Goal: Browse casually

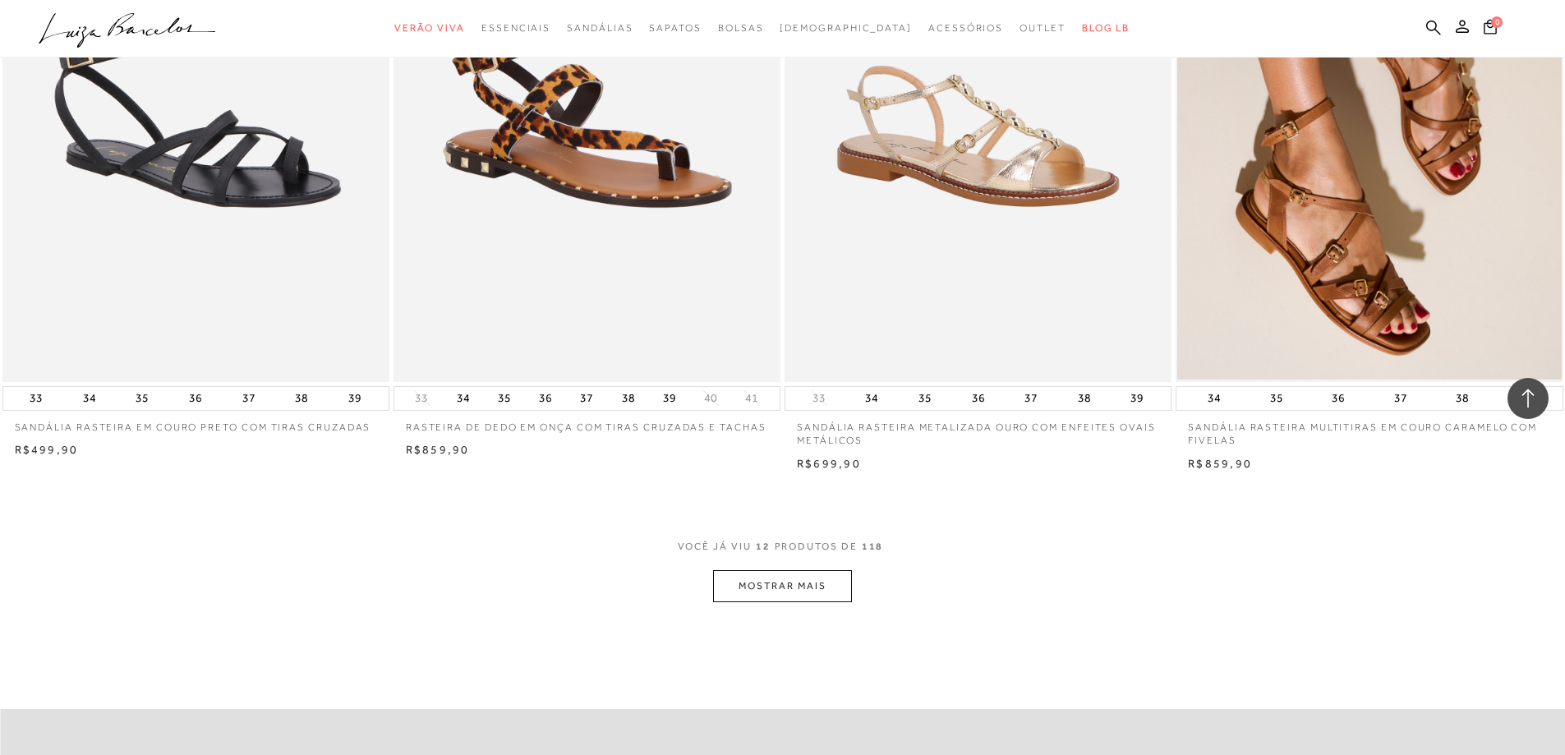
scroll to position [1725, 0]
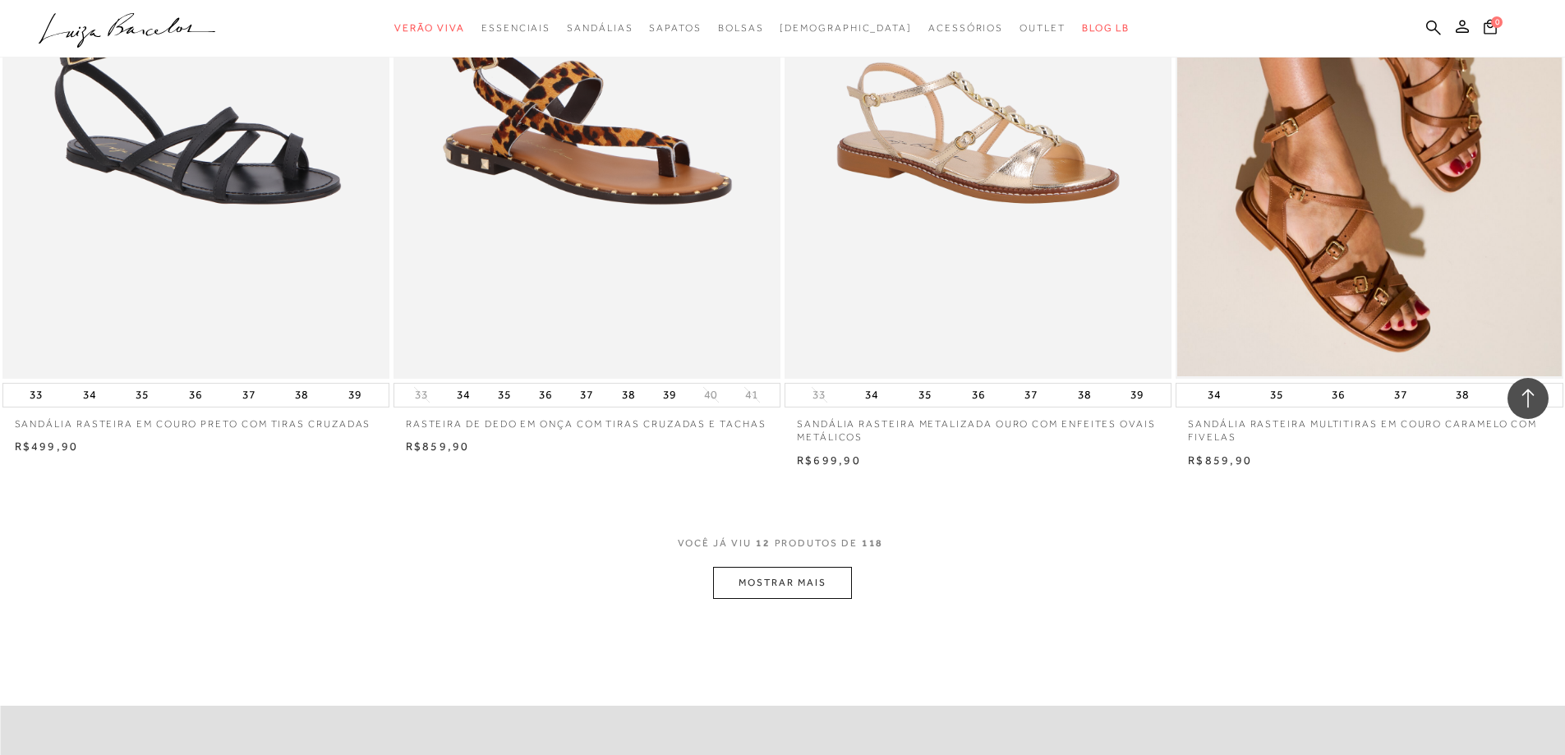
click at [804, 581] on button "MOSTRAR MAIS" at bounding box center [782, 583] width 138 height 32
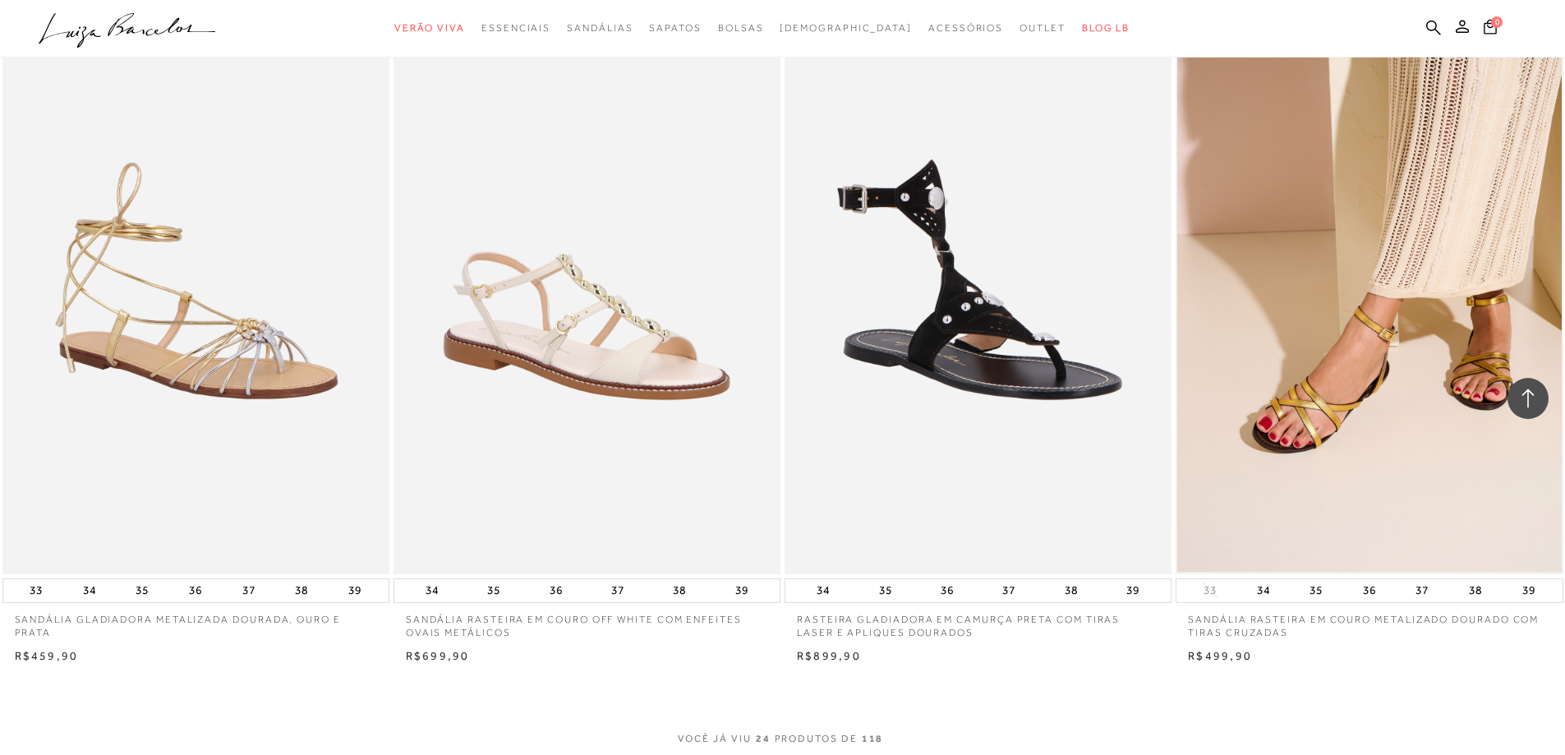
scroll to position [3697, 0]
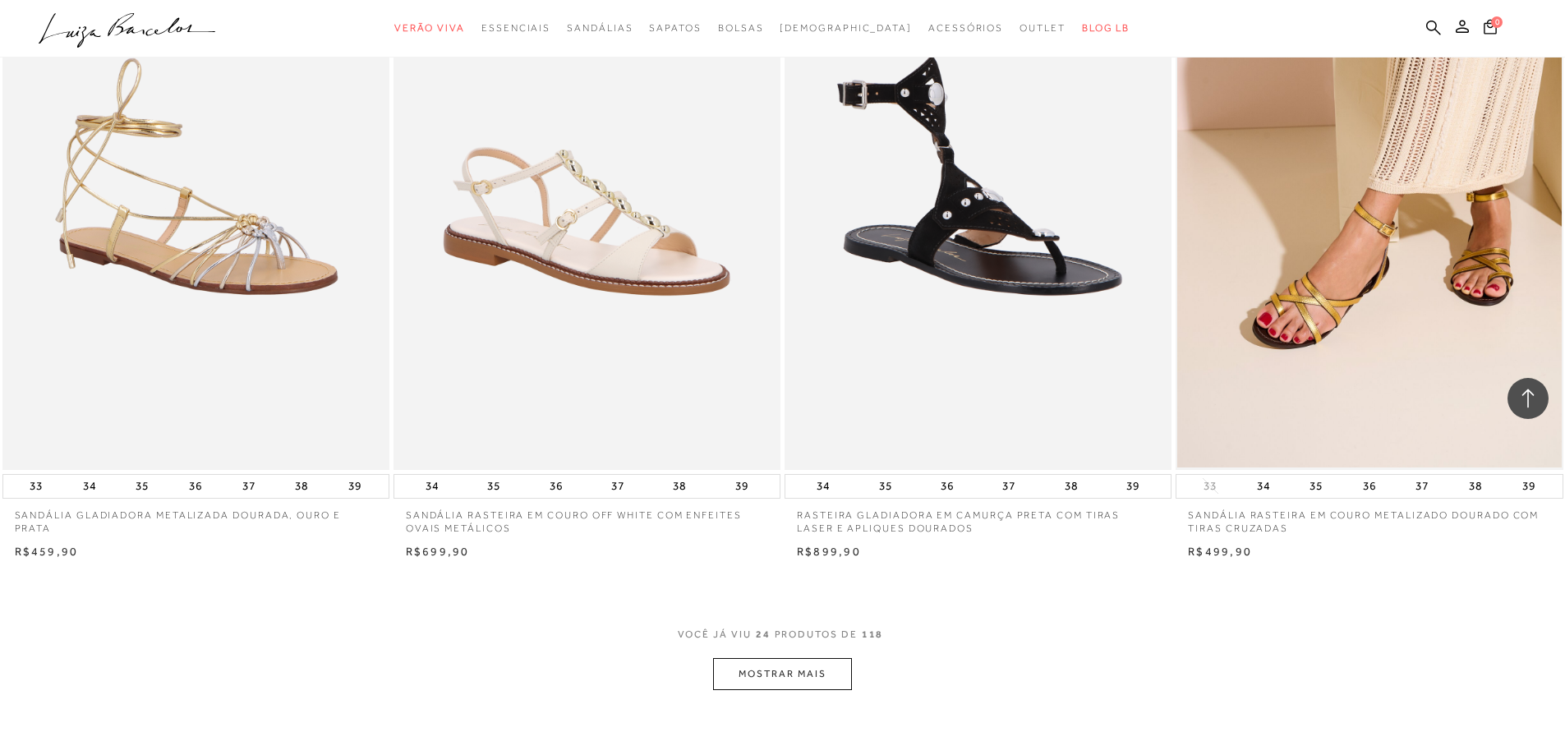
click at [799, 682] on button "MOSTRAR MAIS" at bounding box center [782, 674] width 138 height 32
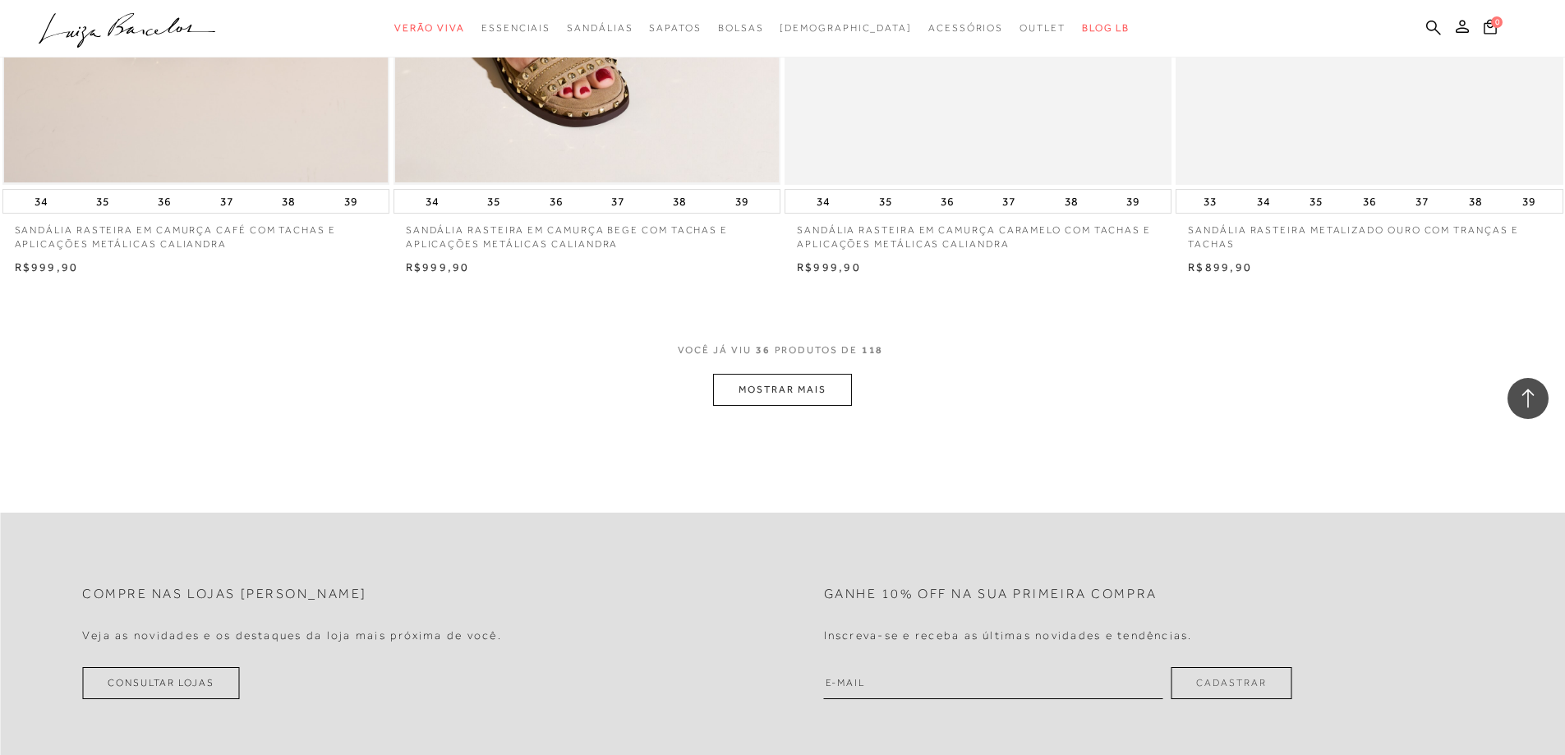
scroll to position [6080, 0]
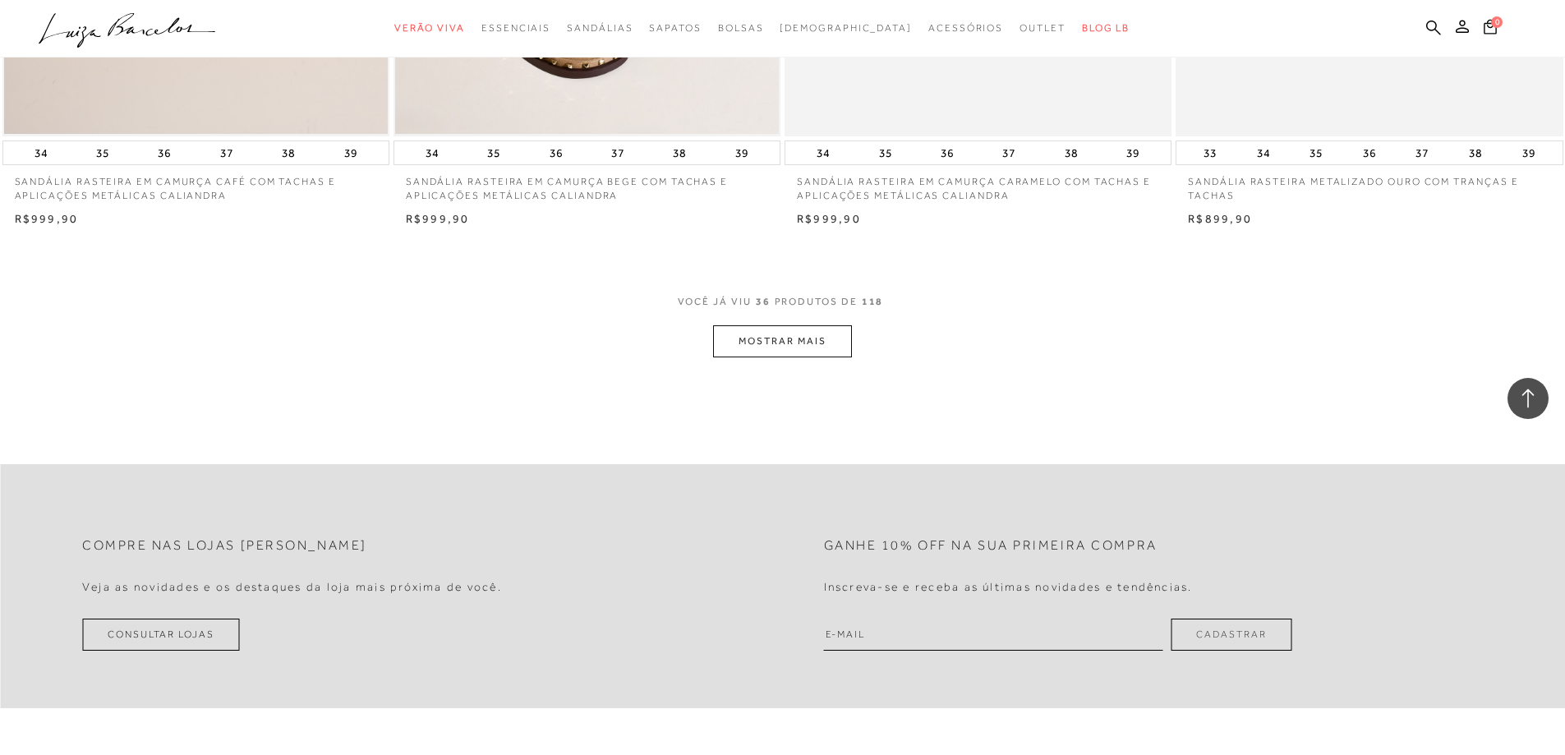
click at [768, 335] on button "MOSTRAR MAIS" at bounding box center [782, 341] width 138 height 32
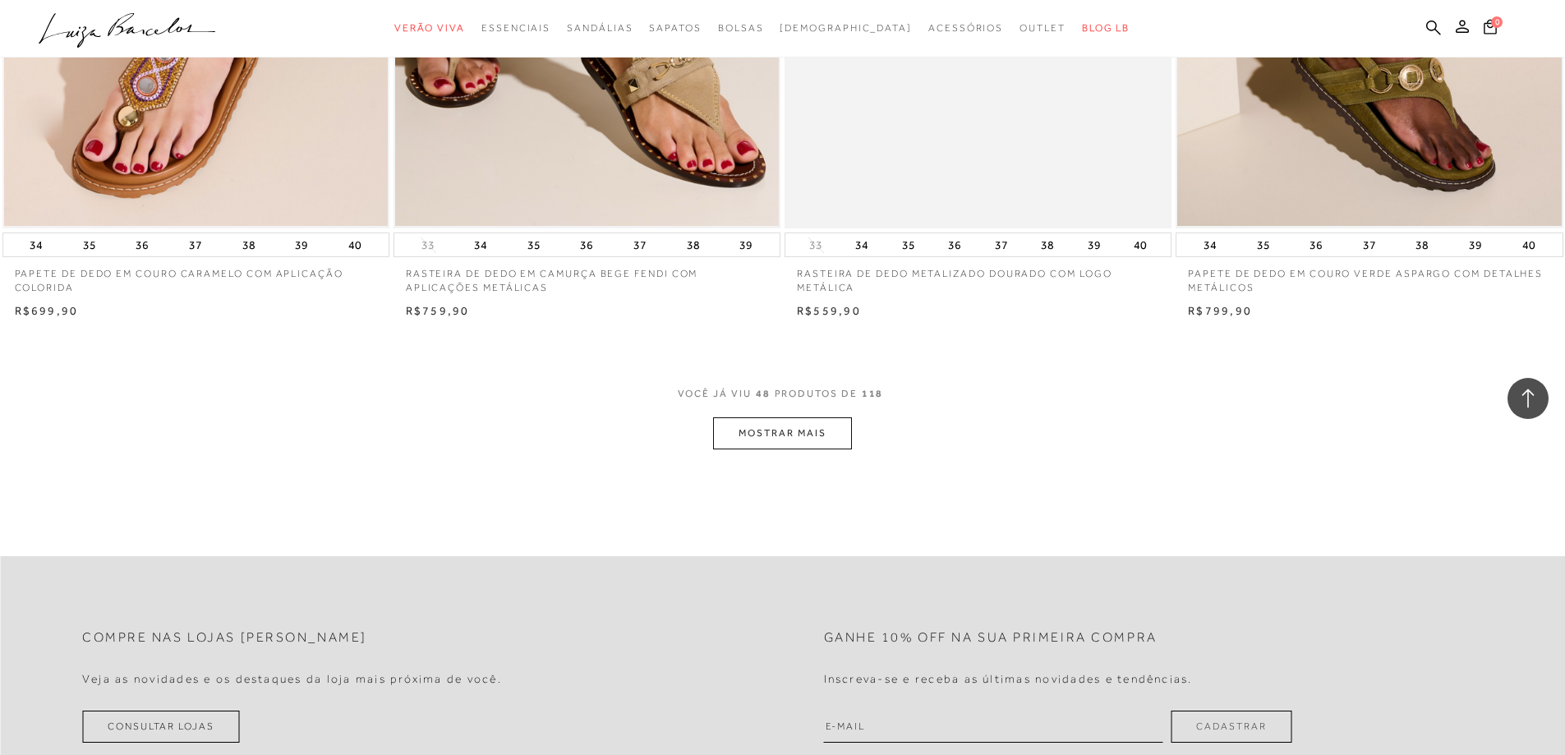
scroll to position [8052, 0]
click at [780, 427] on button "MOSTRAR MAIS" at bounding box center [782, 433] width 138 height 32
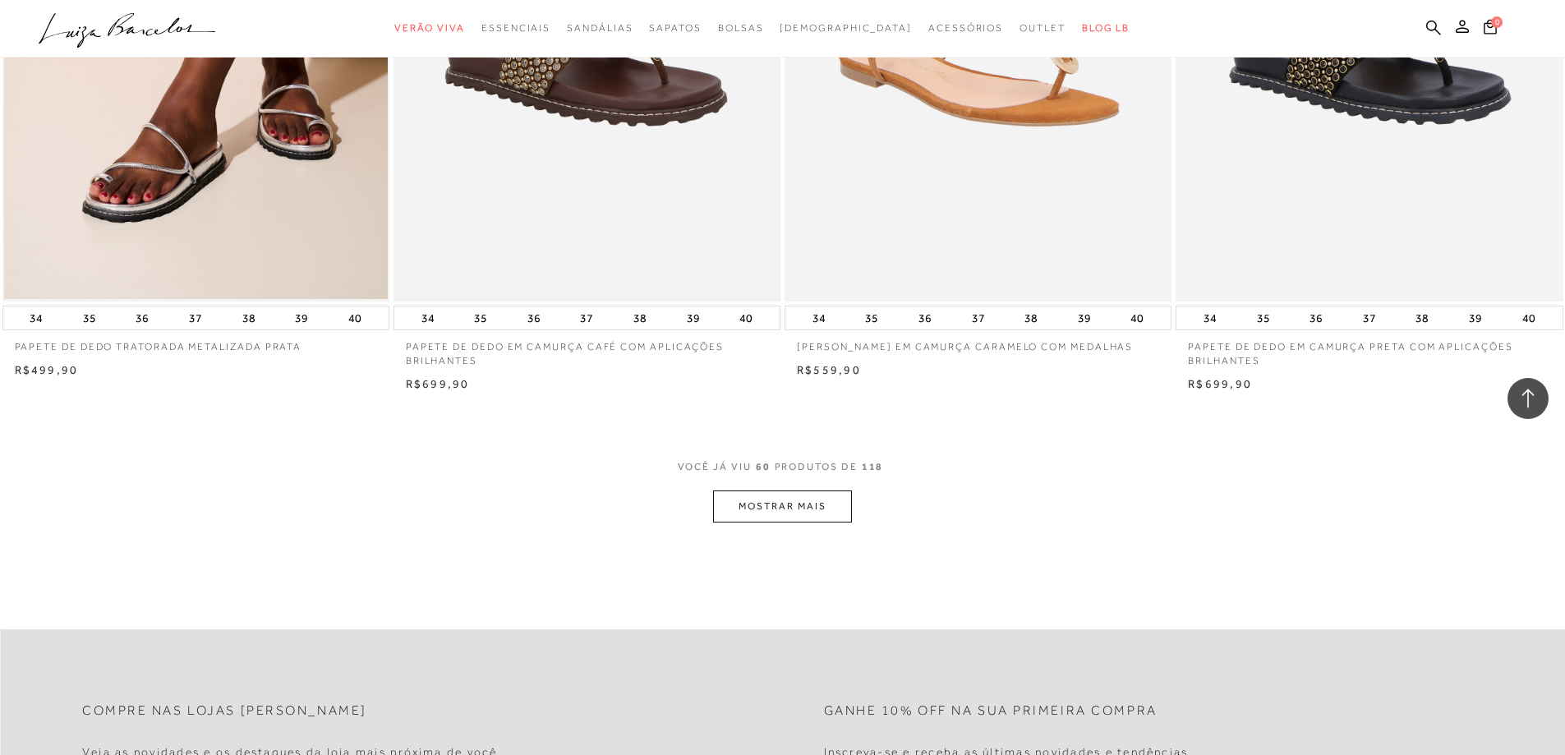
scroll to position [10106, 0]
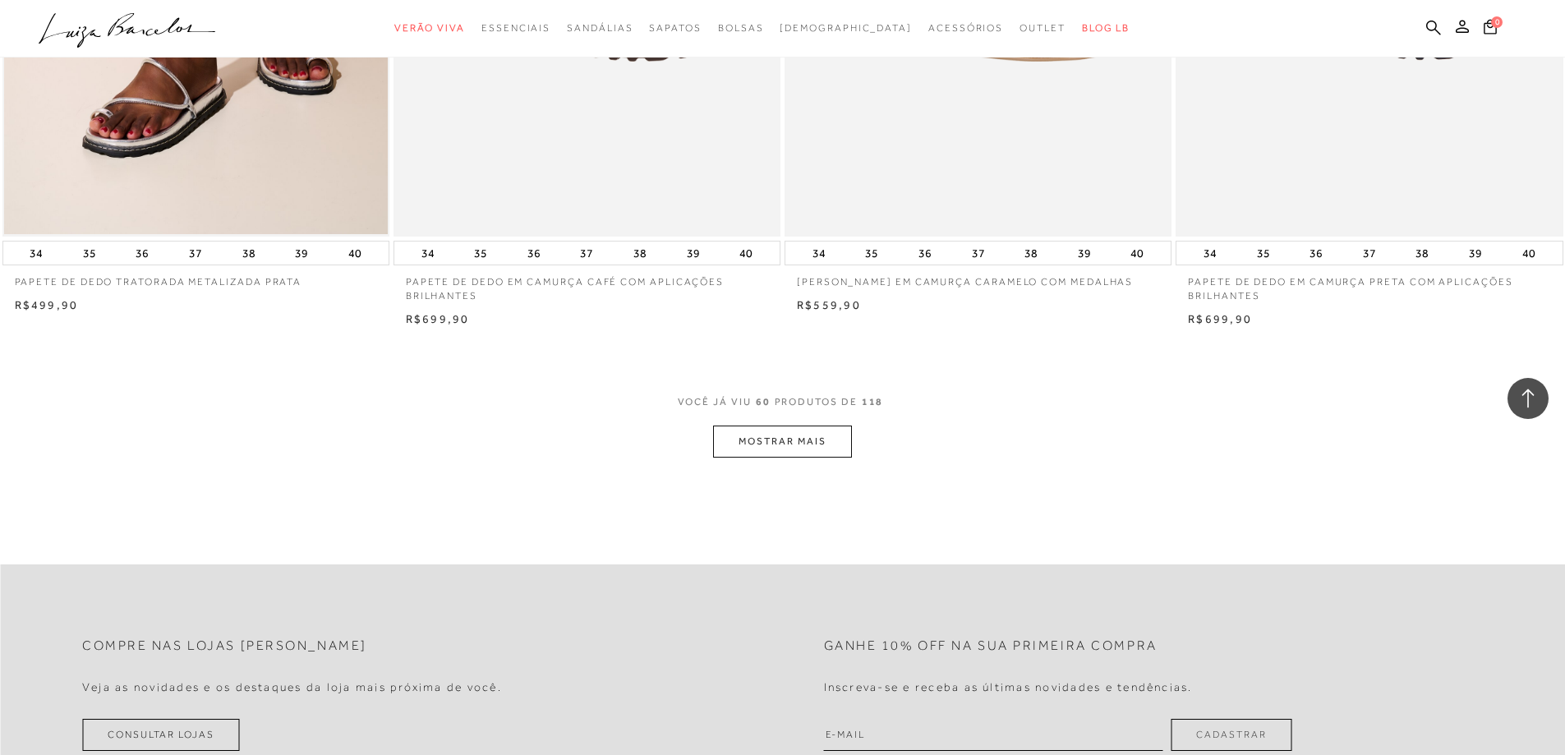
click at [810, 449] on button "MOSTRAR MAIS" at bounding box center [782, 442] width 138 height 32
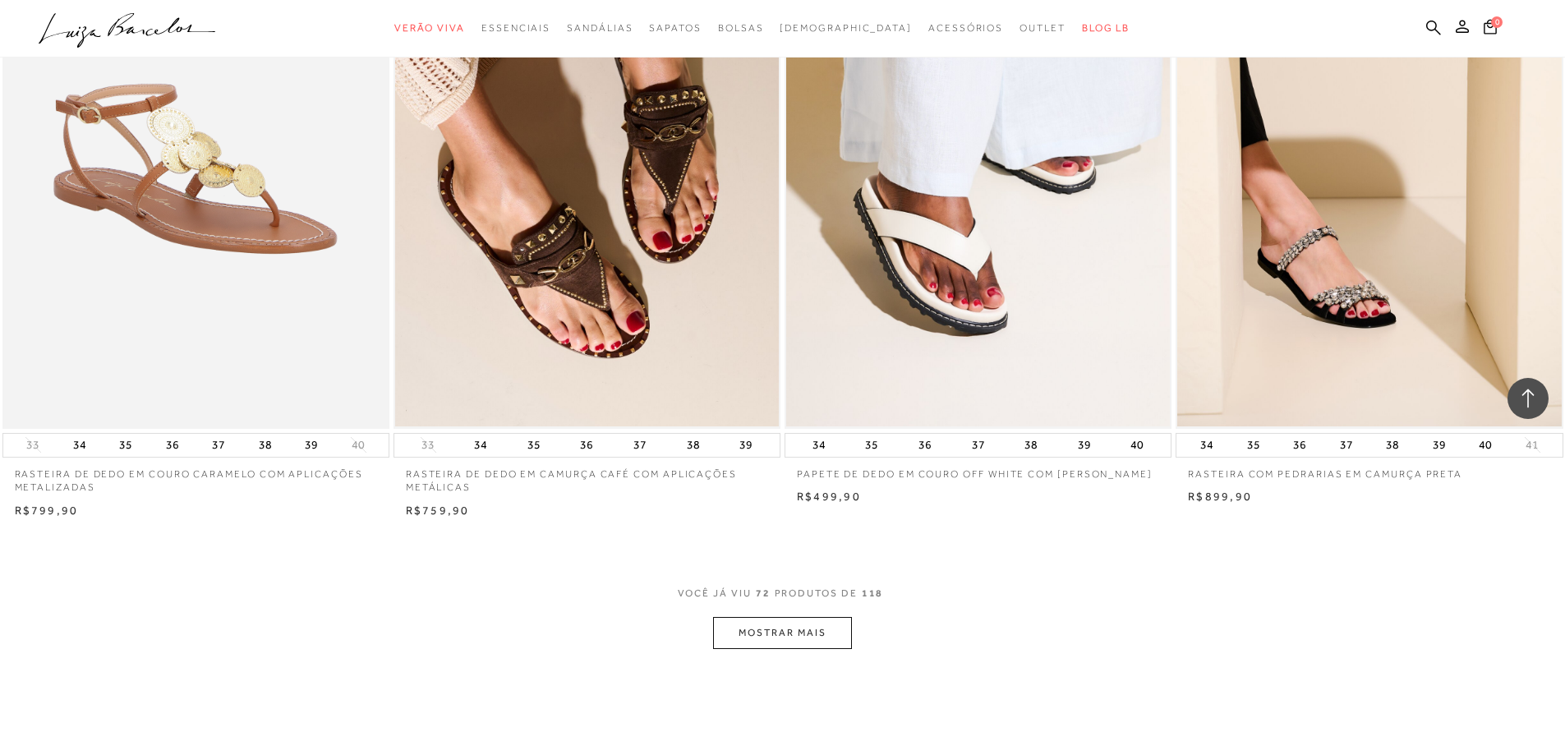
scroll to position [11996, 0]
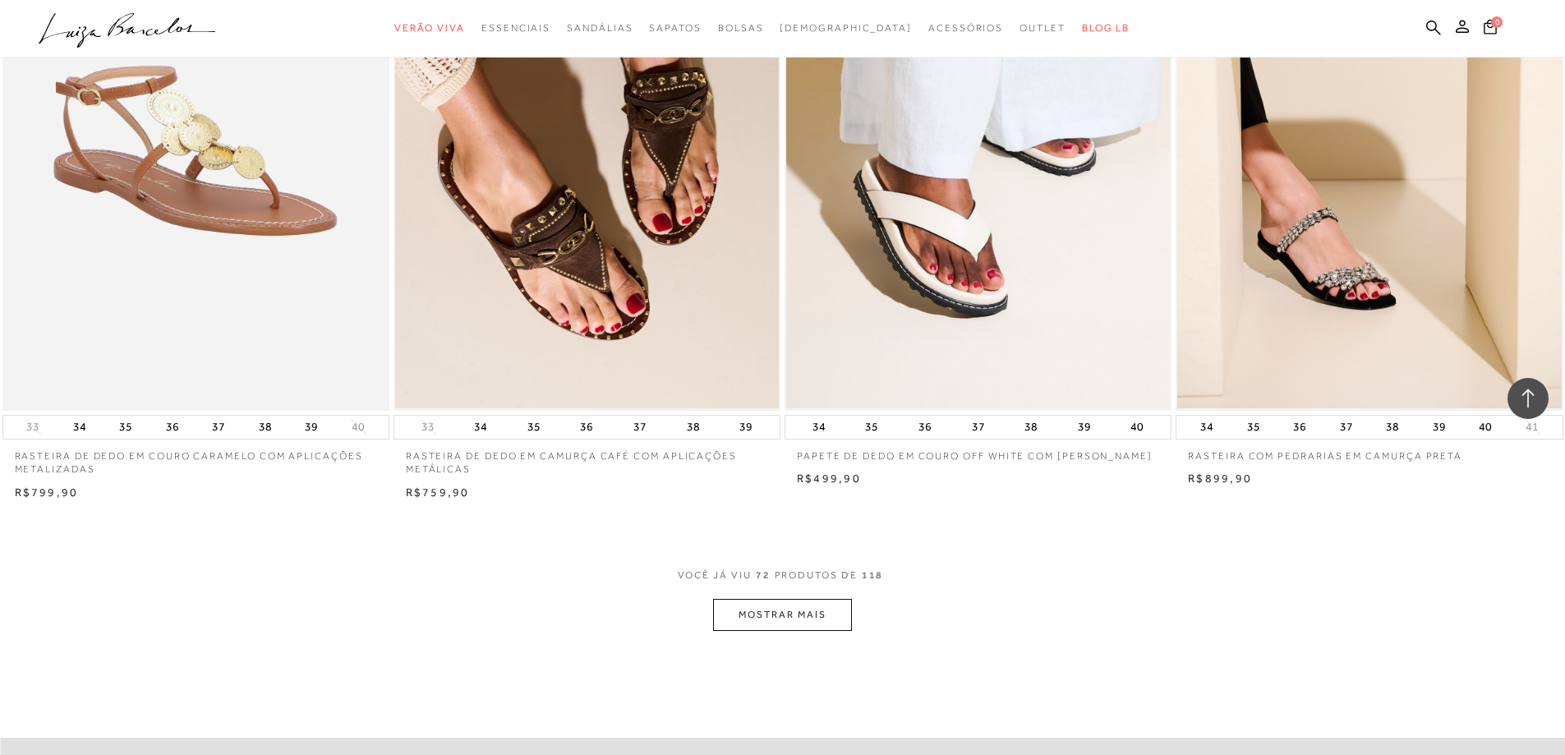
click at [744, 606] on button "MOSTRAR MAIS" at bounding box center [782, 615] width 138 height 32
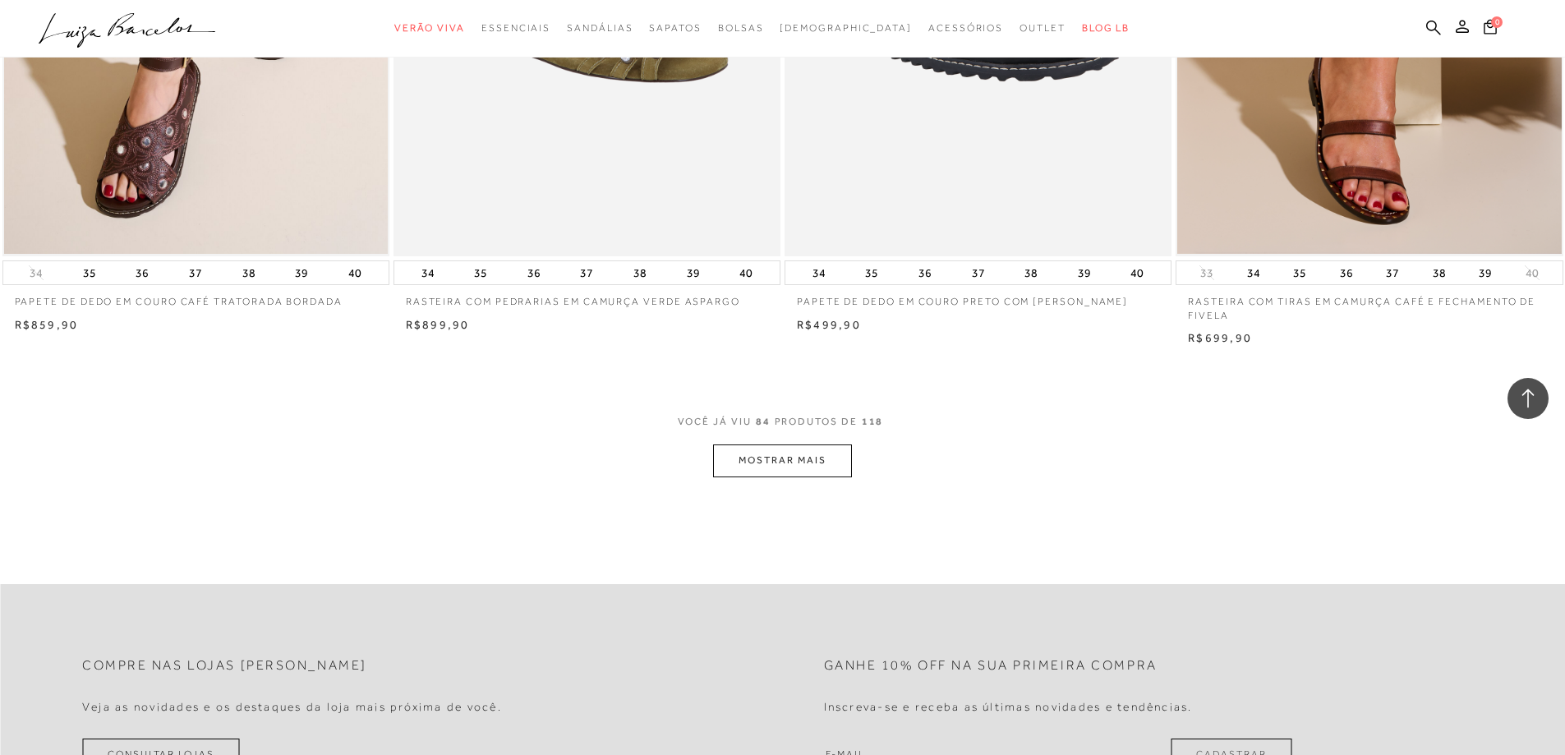
scroll to position [14215, 0]
click at [746, 462] on button "MOSTRAR MAIS" at bounding box center [782, 460] width 138 height 32
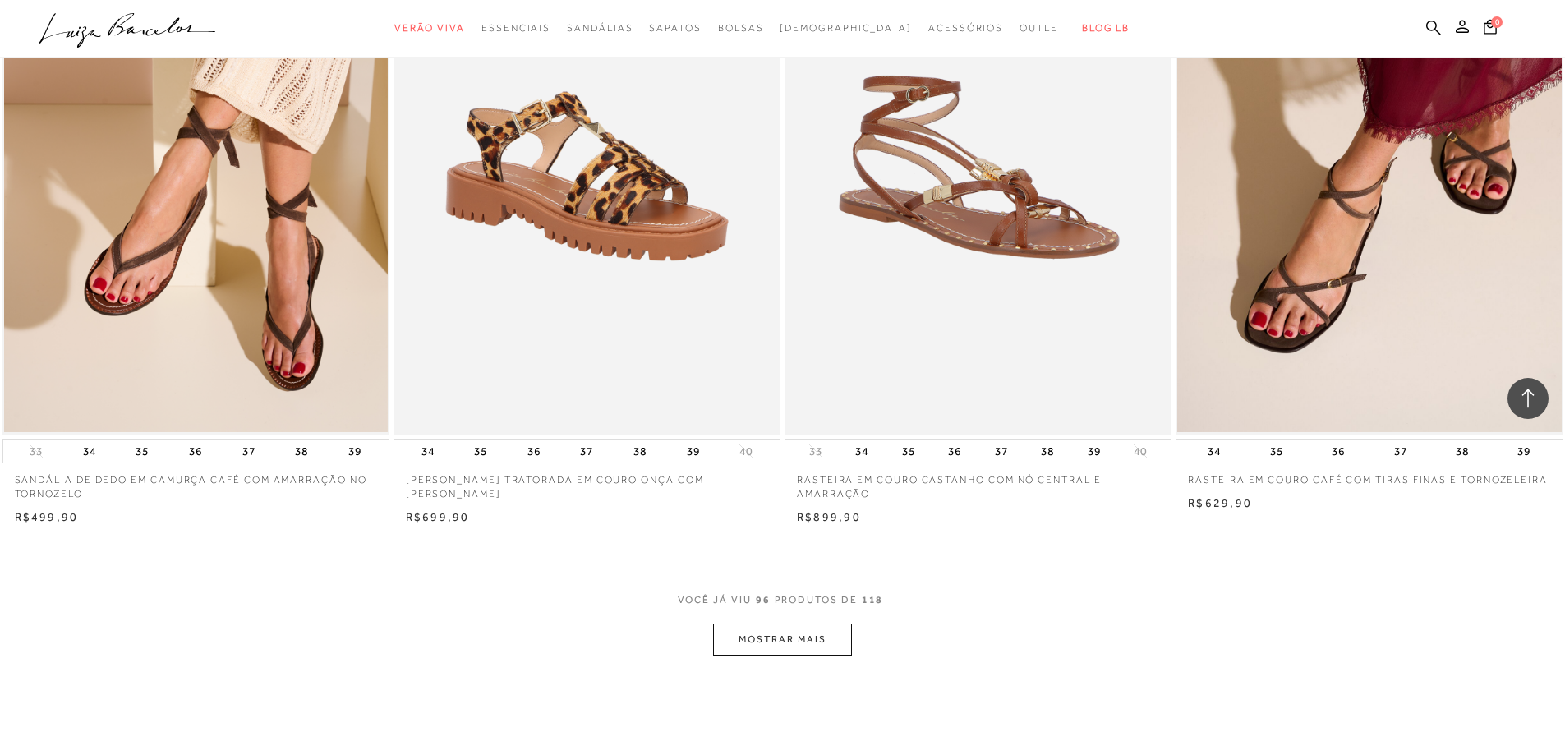
scroll to position [16104, 0]
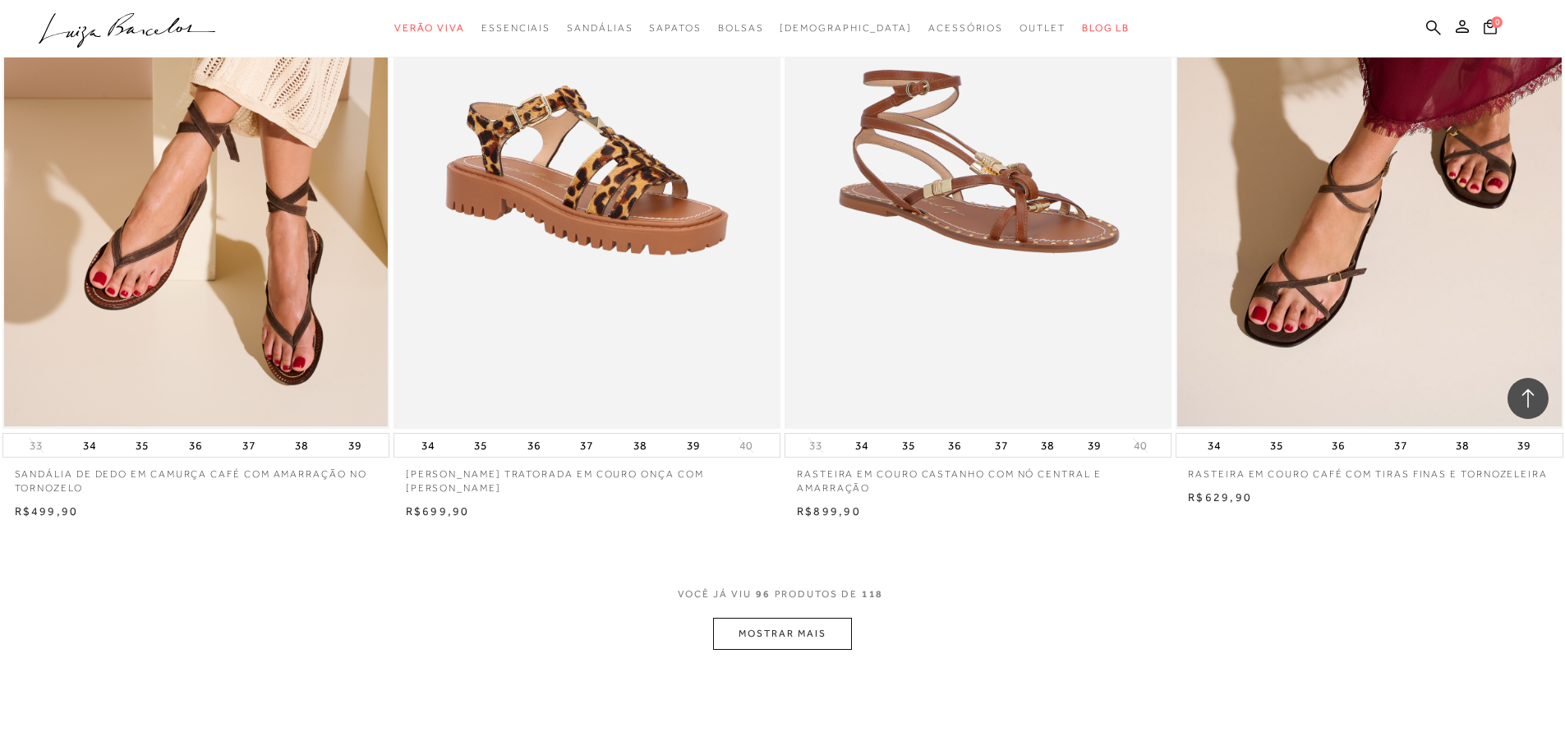
click at [797, 623] on button "MOSTRAR MAIS" at bounding box center [782, 634] width 138 height 32
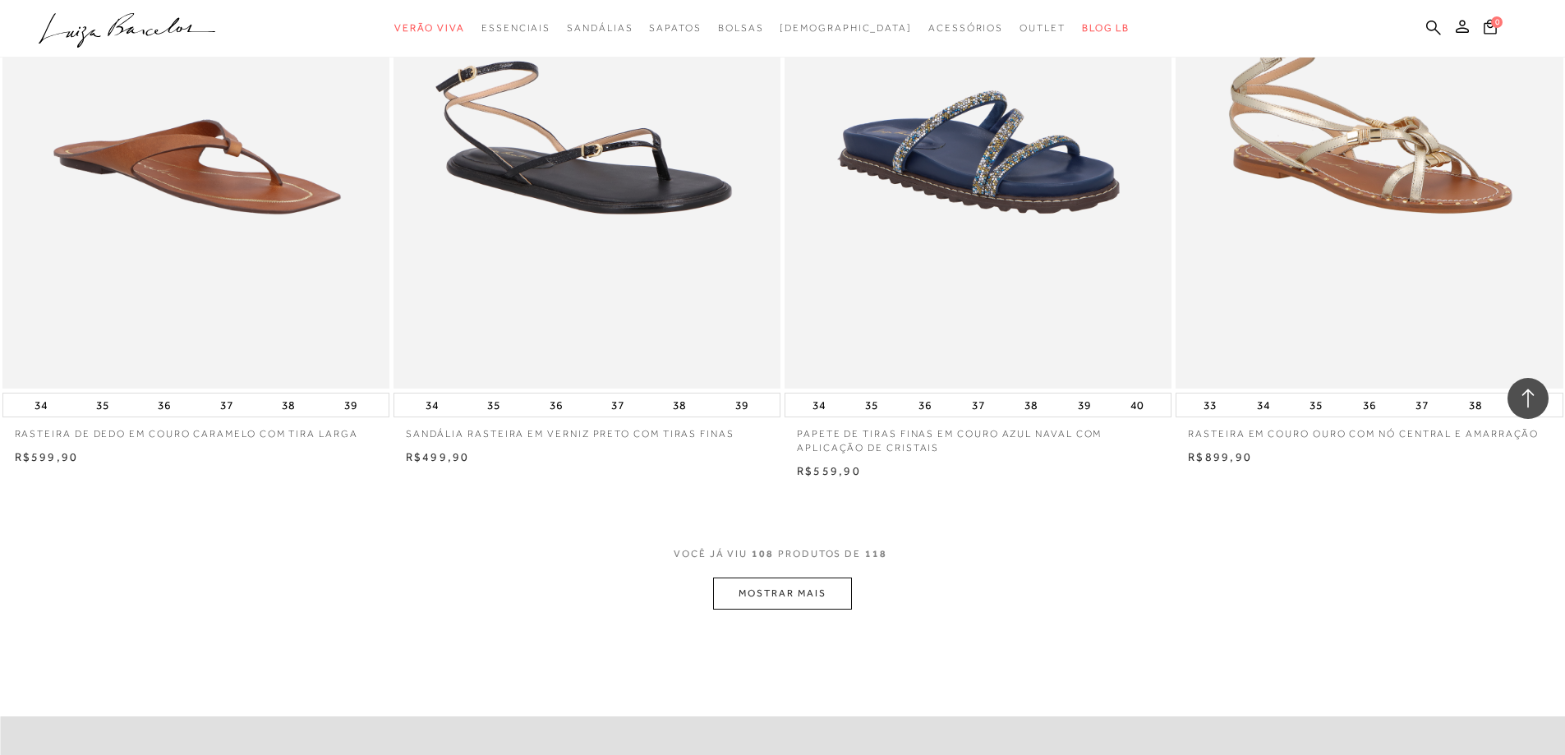
scroll to position [18323, 0]
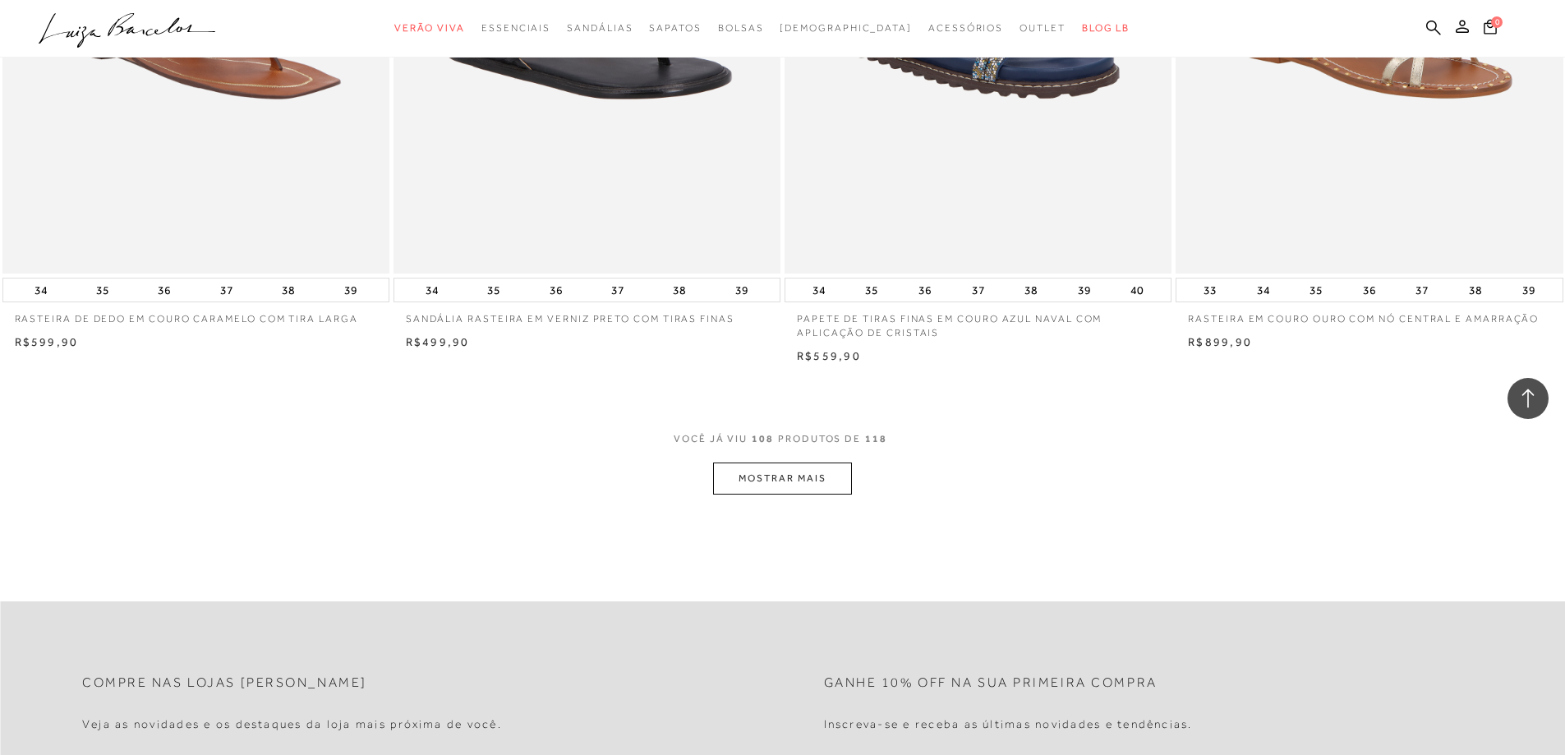
click at [796, 468] on button "MOSTRAR MAIS" at bounding box center [782, 479] width 138 height 32
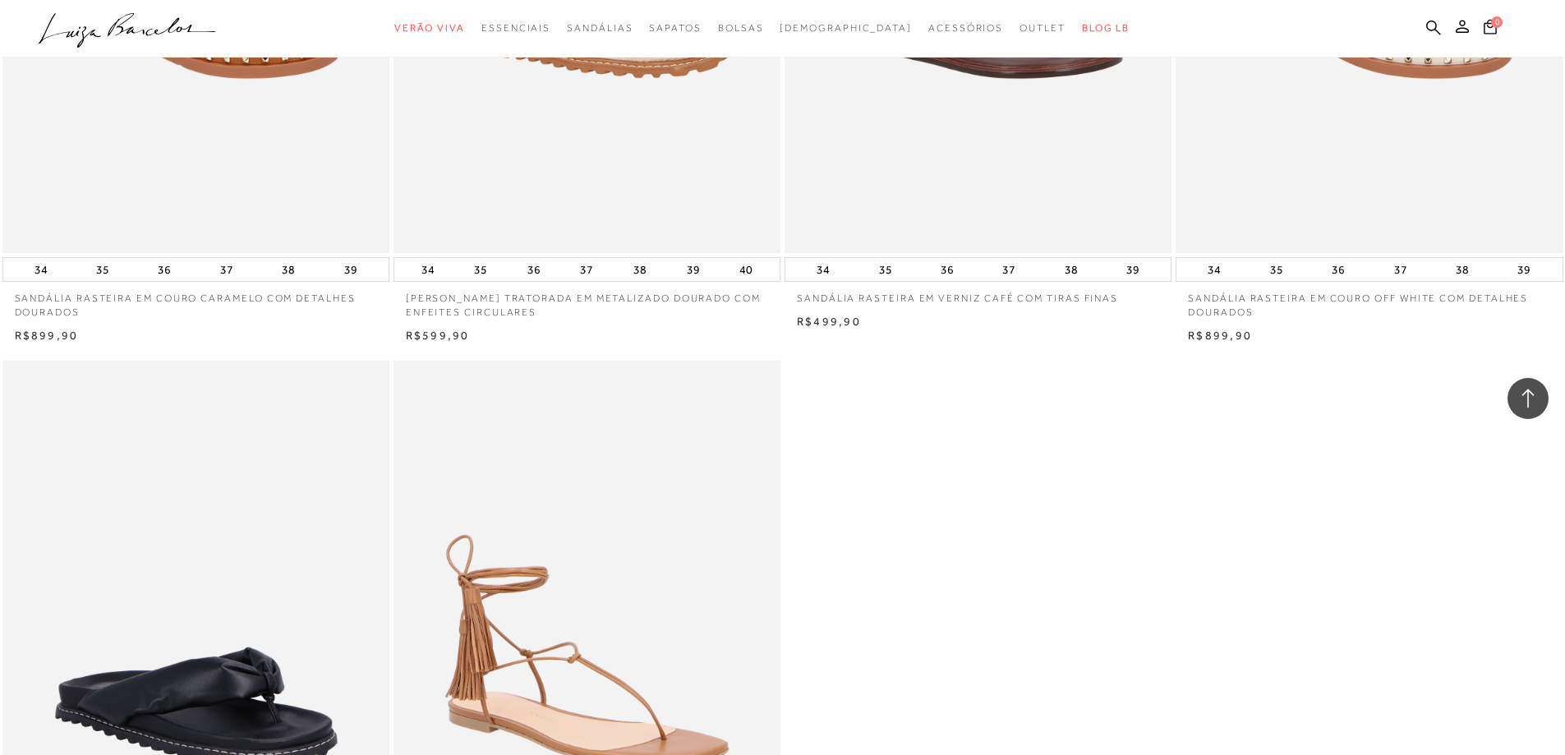
scroll to position [19966, 0]
